Goal: Task Accomplishment & Management: Manage account settings

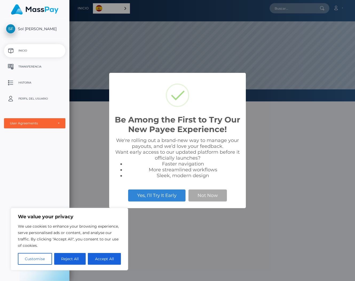
scroll to position [101, 286]
click at [103, 257] on button "Accept All" at bounding box center [104, 259] width 33 height 12
checkbox input "true"
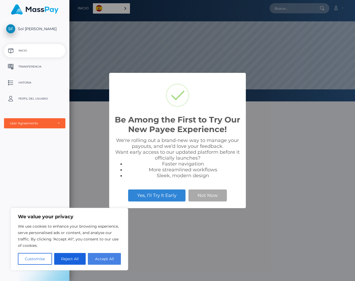
checkbox input "true"
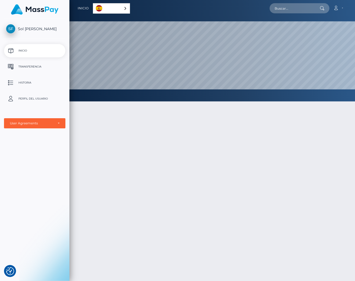
click at [202, 196] on div at bounding box center [212, 217] width 286 height 248
click at [23, 70] on p "Transferencia" at bounding box center [34, 67] width 57 height 8
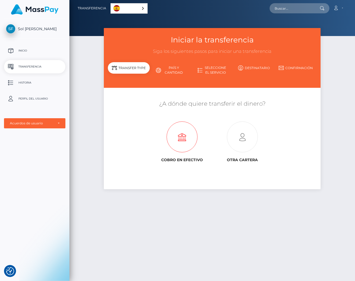
click at [182, 142] on icon at bounding box center [182, 137] width 60 height 31
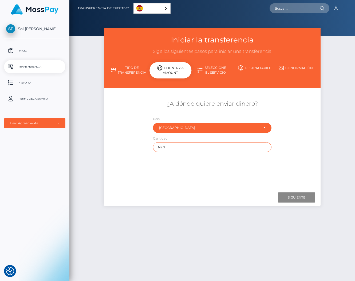
click at [185, 146] on input "NaN" at bounding box center [212, 147] width 118 height 10
click at [335, 171] on div "Iniciar la transferencia Siga los siguientes pasos para iniciar una transferenc…" at bounding box center [212, 152] width 286 height 248
click at [95, 115] on div "Iniciar la transferencia Siga los siguientes pasos para iniciar una transferenc…" at bounding box center [212, 152] width 286 height 248
click at [29, 85] on p "Historia" at bounding box center [34, 83] width 57 height 8
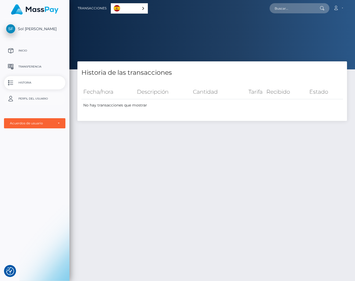
click at [30, 99] on p "Perfil del usuario" at bounding box center [34, 99] width 57 height 8
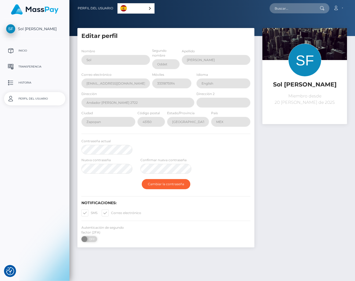
select select
click at [30, 29] on span "Sol [PERSON_NAME]" at bounding box center [34, 28] width 61 height 5
click at [149, 9] on div "Español" at bounding box center [135, 8] width 37 height 10
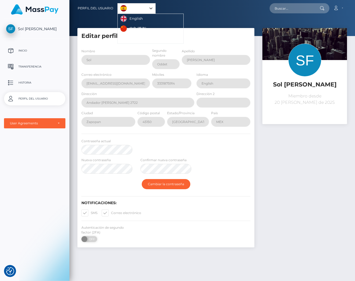
click at [183, 11] on div "Cuenta Editar perfil Cerrar la sesión" at bounding box center [251, 8] width 191 height 11
